Goal: Task Accomplishment & Management: Manage account settings

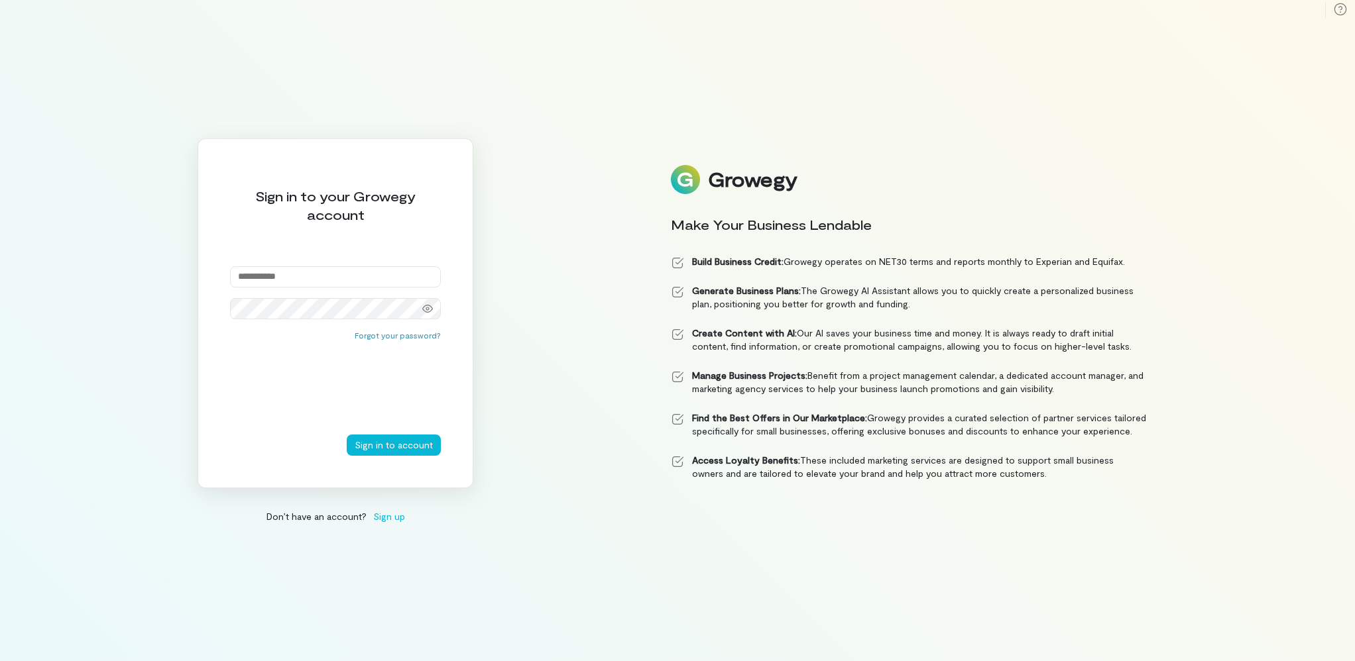
scroll to position [2424, 0]
click at [312, 274] on input "email" at bounding box center [335, 276] width 211 height 21
click at [296, 278] on input "email" at bounding box center [335, 276] width 211 height 21
type input "**********"
click at [426, 308] on icon at bounding box center [427, 309] width 11 height 11
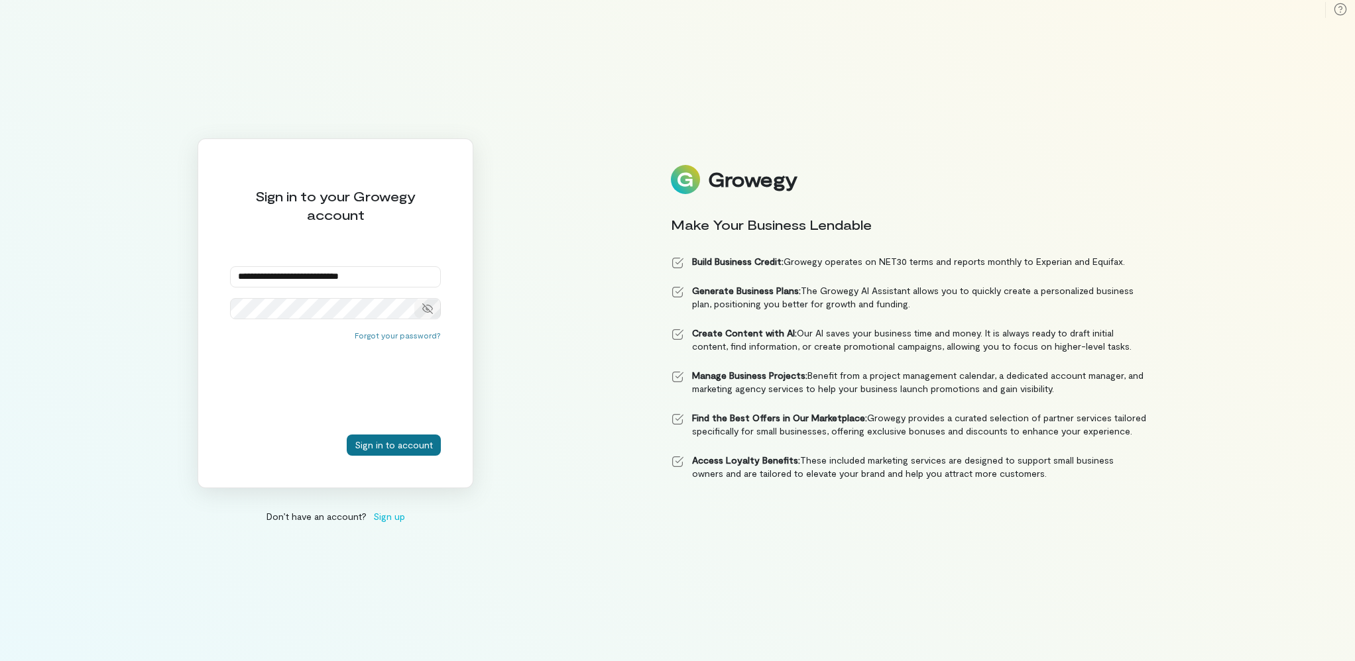
click at [386, 443] on button "Sign in to account" at bounding box center [394, 445] width 94 height 21
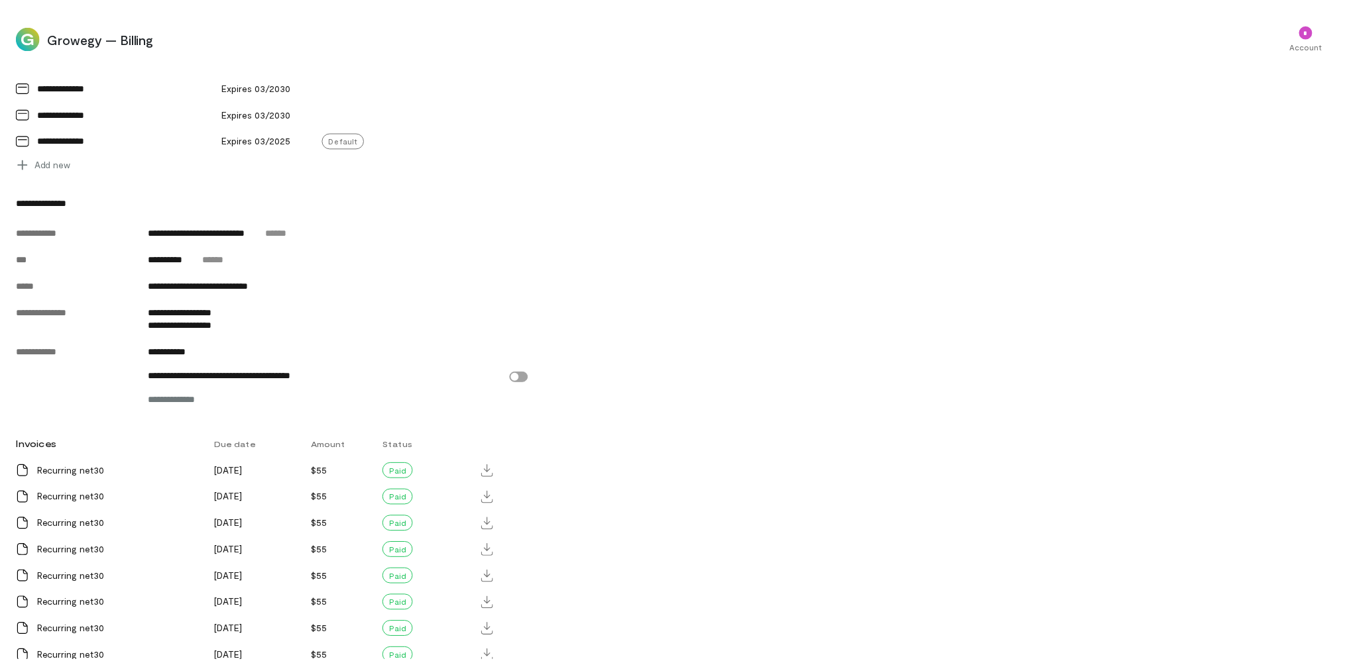
scroll to position [598, 0]
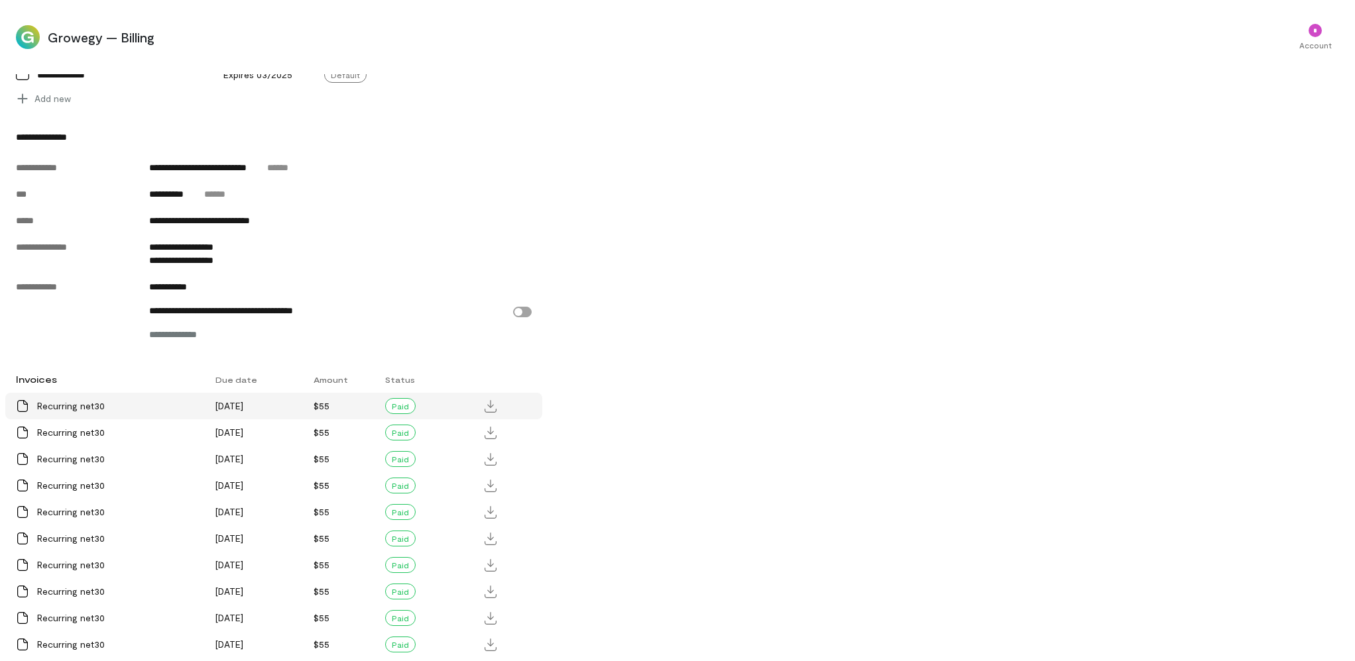
click at [84, 410] on div "Recurring net30" at bounding box center [118, 406] width 162 height 13
